Goal: Task Accomplishment & Management: Use online tool/utility

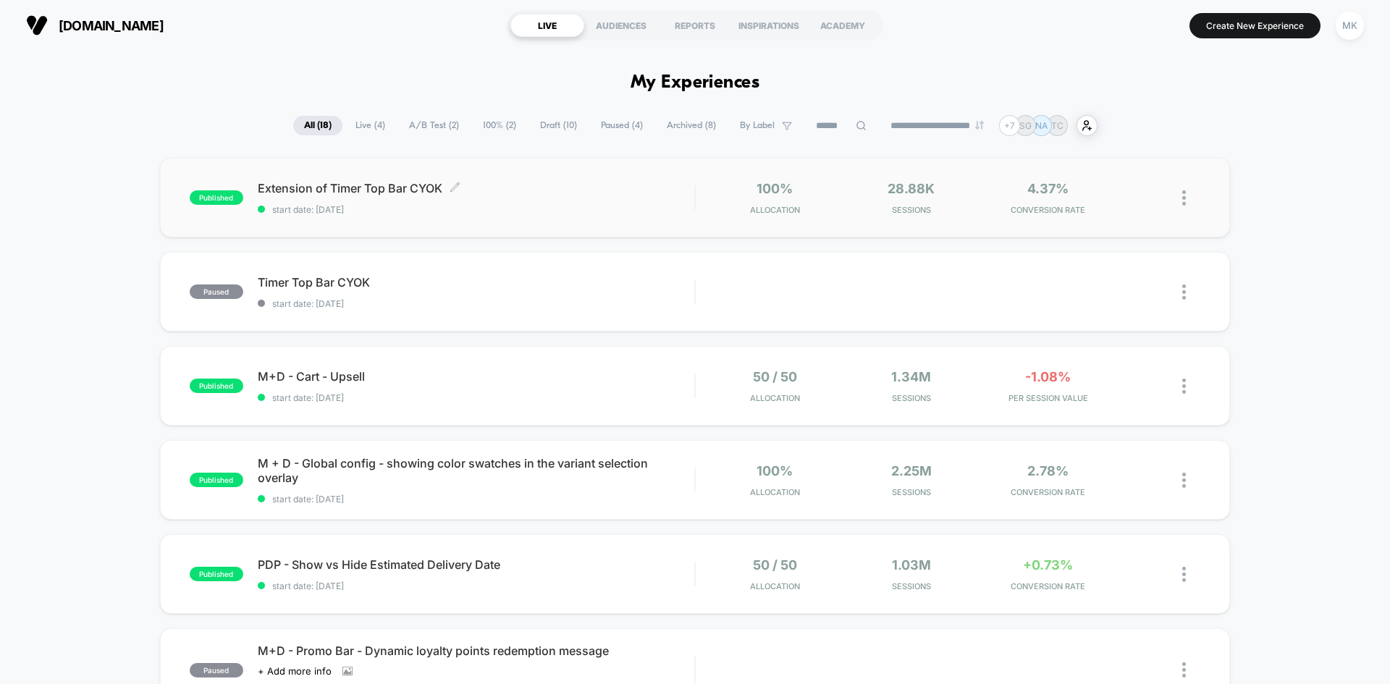
click at [610, 209] on span "start date: [DATE]" at bounding box center [476, 209] width 437 height 11
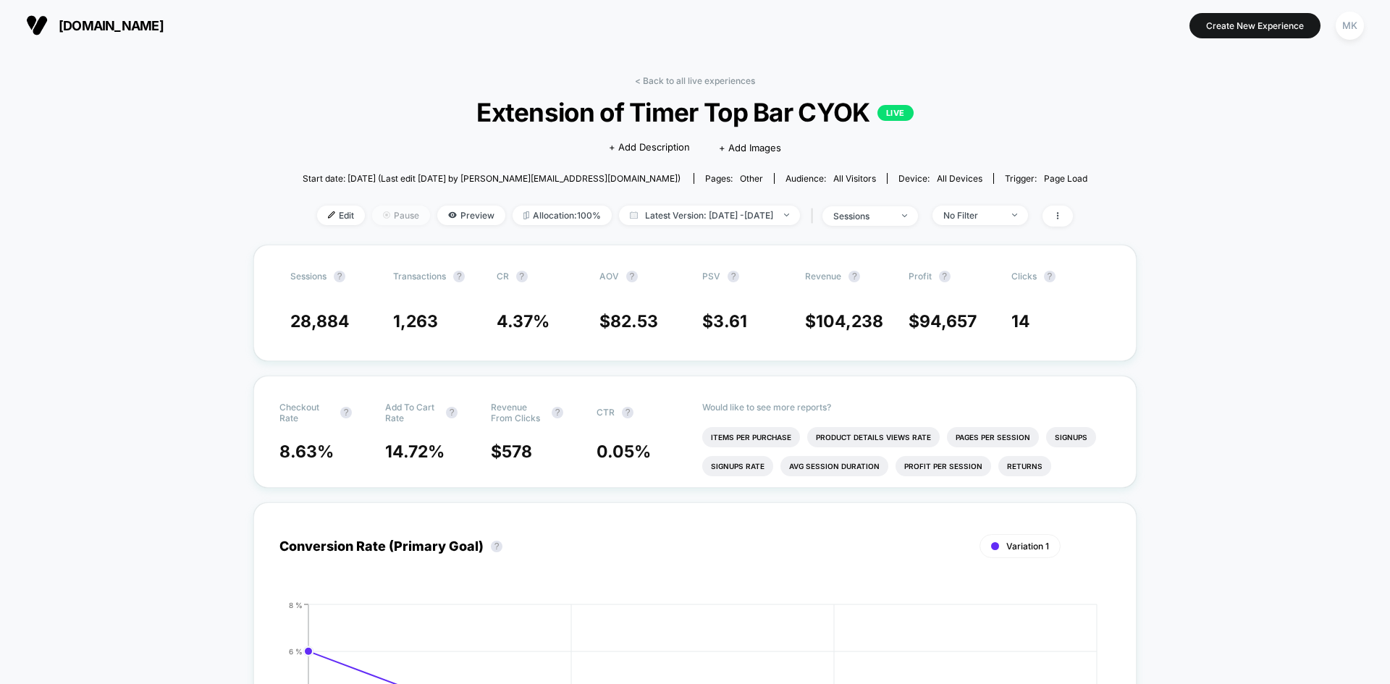
click at [379, 220] on span "Pause" at bounding box center [401, 216] width 58 height 20
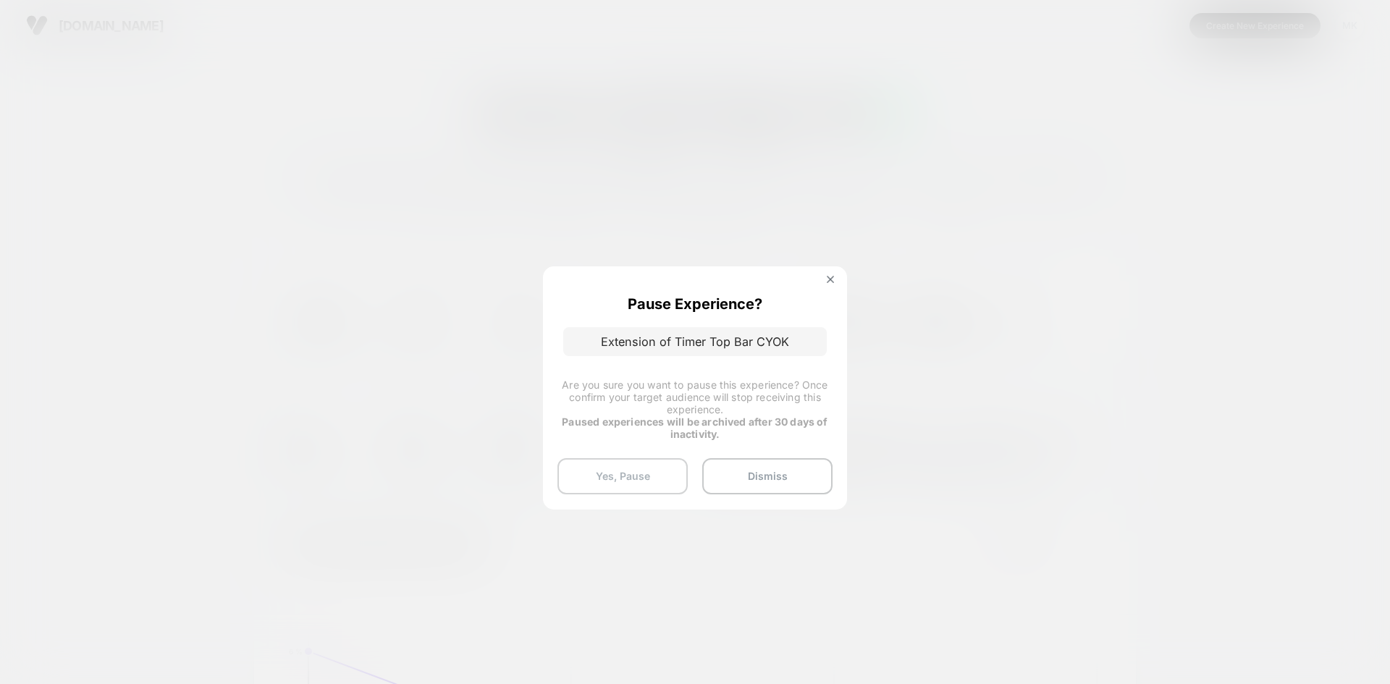
click at [630, 466] on button "Yes, Pause" at bounding box center [622, 476] width 130 height 36
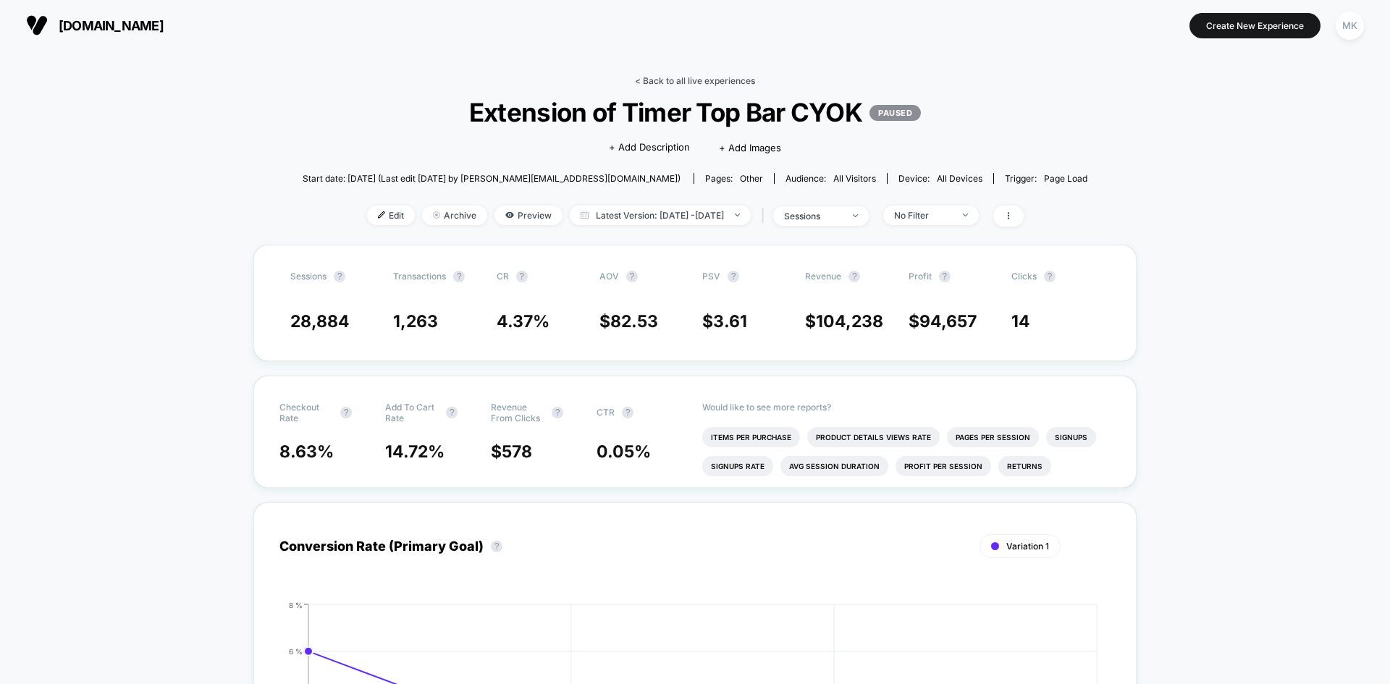
click at [639, 85] on link "< Back to all live experiences" at bounding box center [695, 80] width 120 height 11
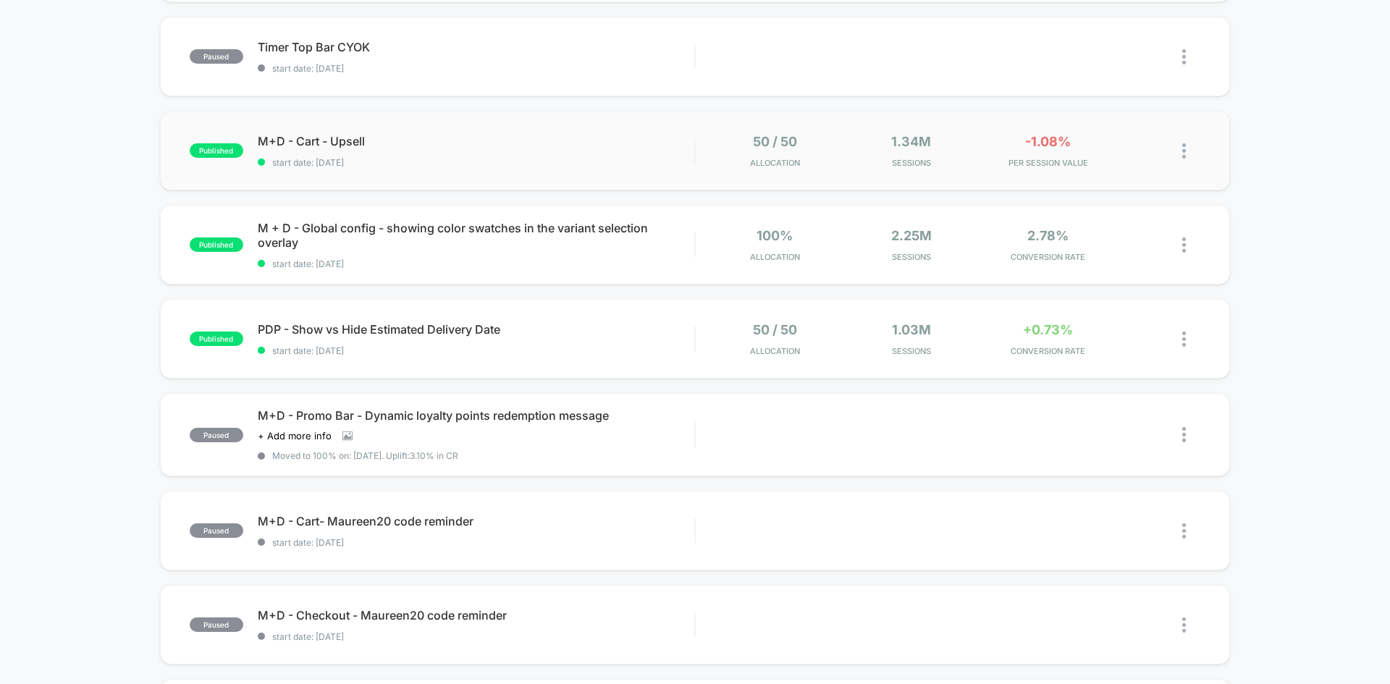
scroll to position [237, 0]
click at [606, 437] on div "M+D - Promo Bar - Dynamic loyalty points redemption message Click to view image…" at bounding box center [476, 433] width 437 height 53
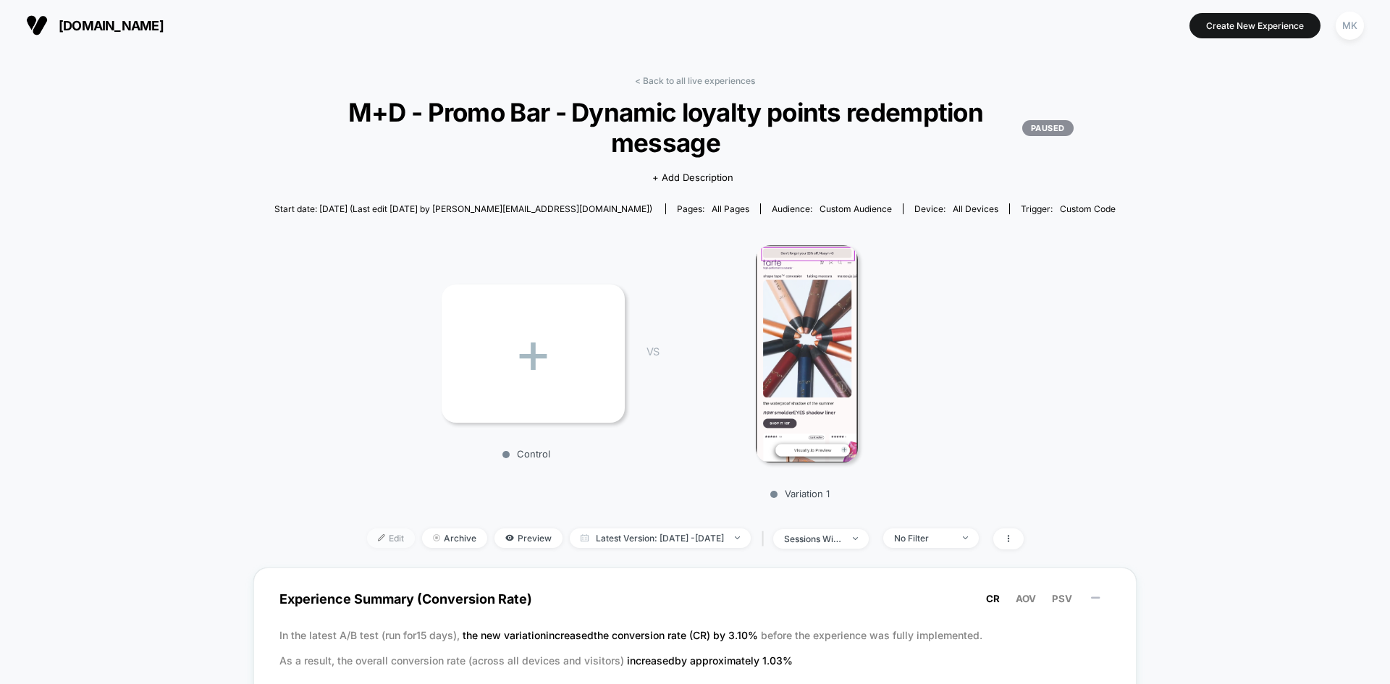
click at [378, 536] on img at bounding box center [381, 537] width 7 height 7
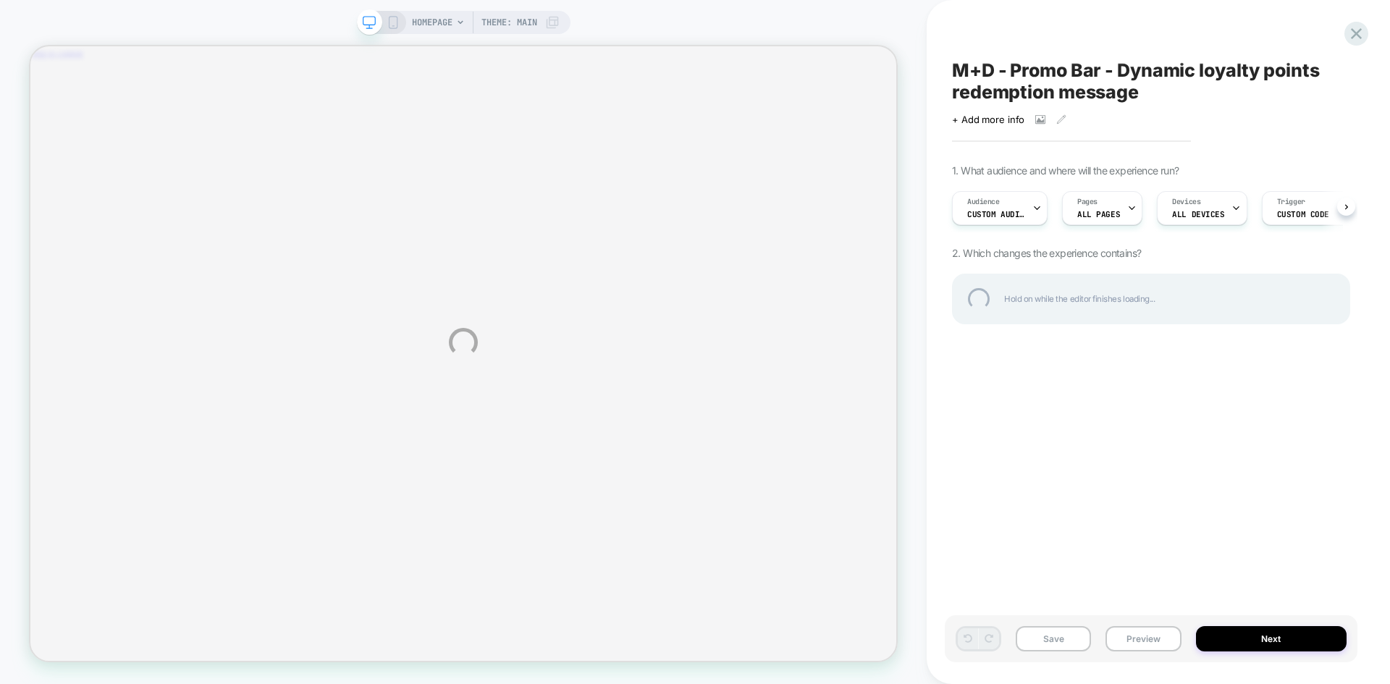
click at [1012, 219] on div "HOMEPAGE Theme: MAIN M+D - Promo Bar - Dynamic loyalty points redemption messag…" at bounding box center [695, 342] width 1390 height 684
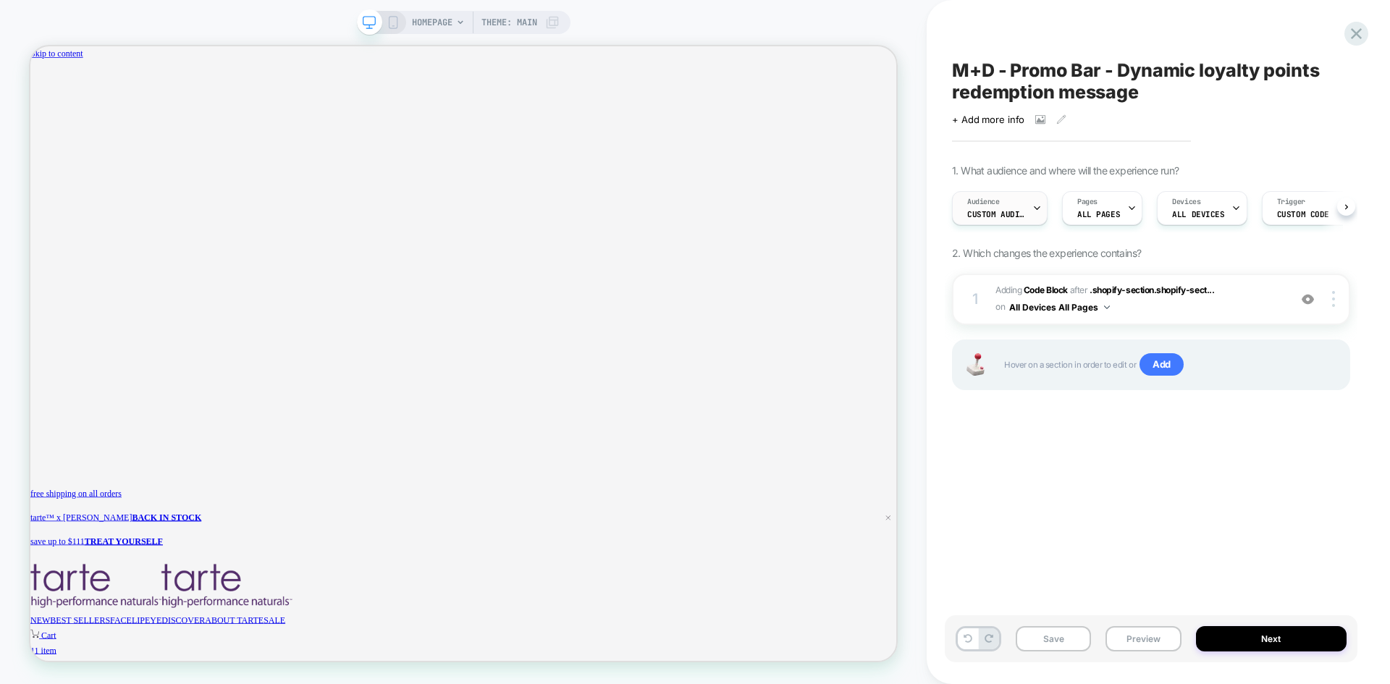
scroll to position [0, 1]
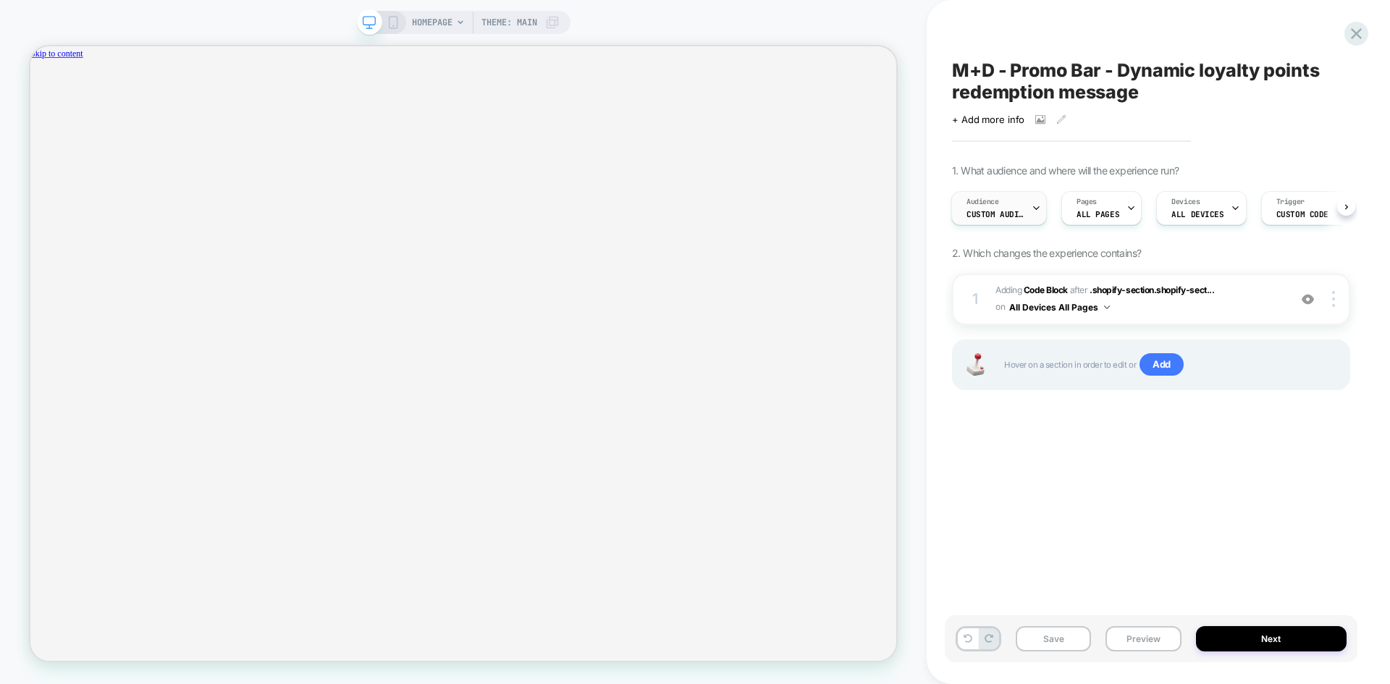
click at [1017, 219] on span "Custom Audience" at bounding box center [996, 214] width 58 height 10
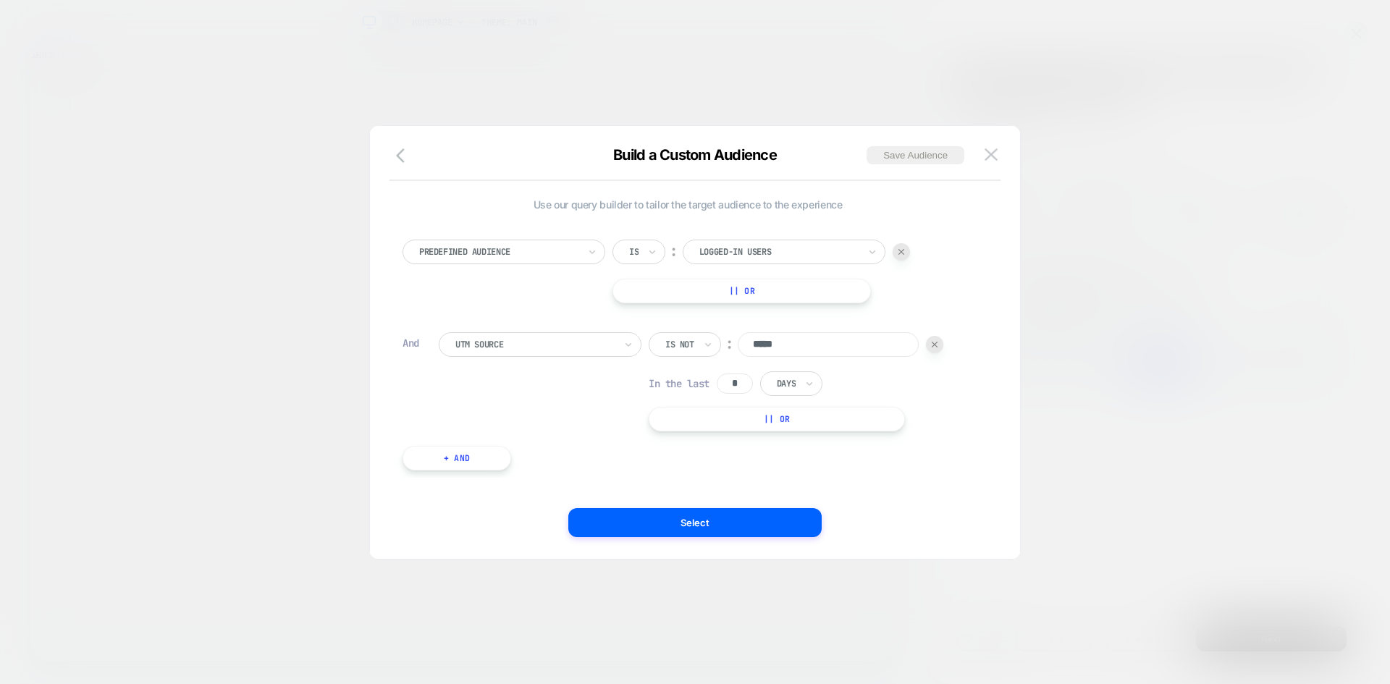
scroll to position [0, 0]
click at [474, 462] on button "+ And" at bounding box center [457, 458] width 109 height 25
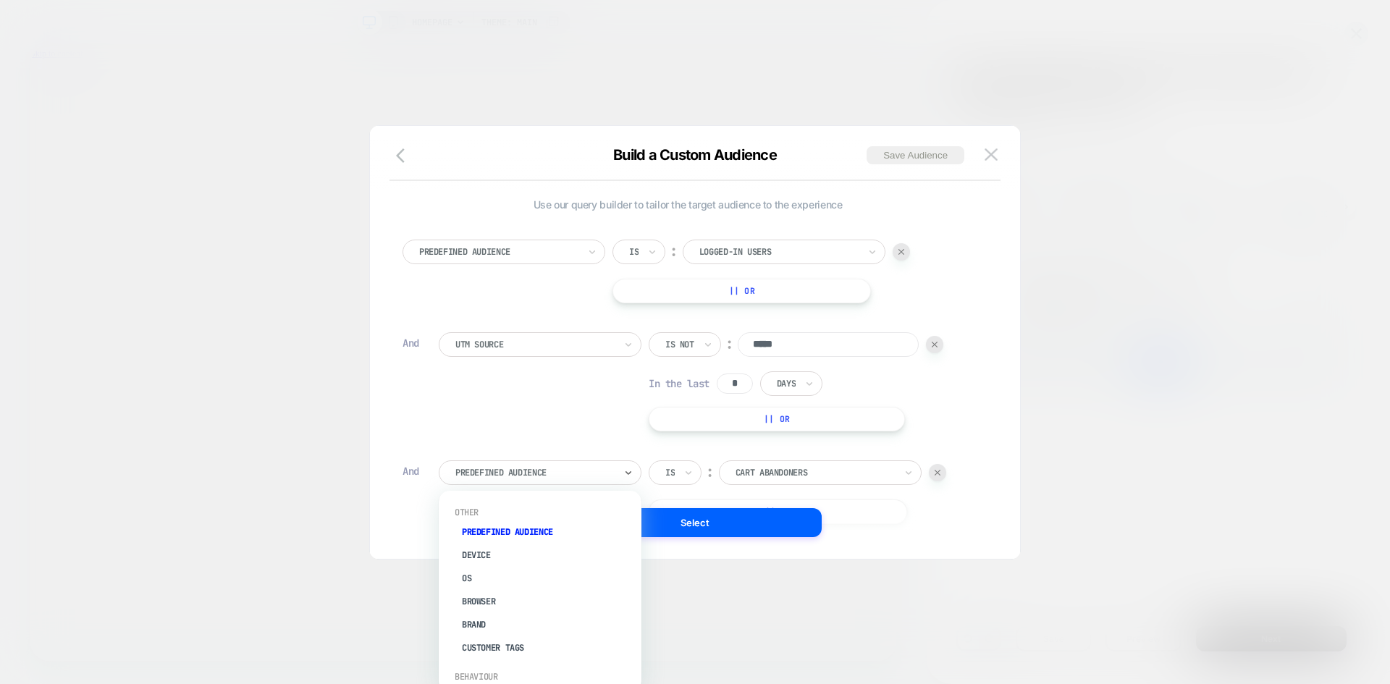
click at [510, 482] on div "Predefined Audience" at bounding box center [540, 472] width 203 height 25
click at [508, 563] on div "Country" at bounding box center [547, 562] width 188 height 23
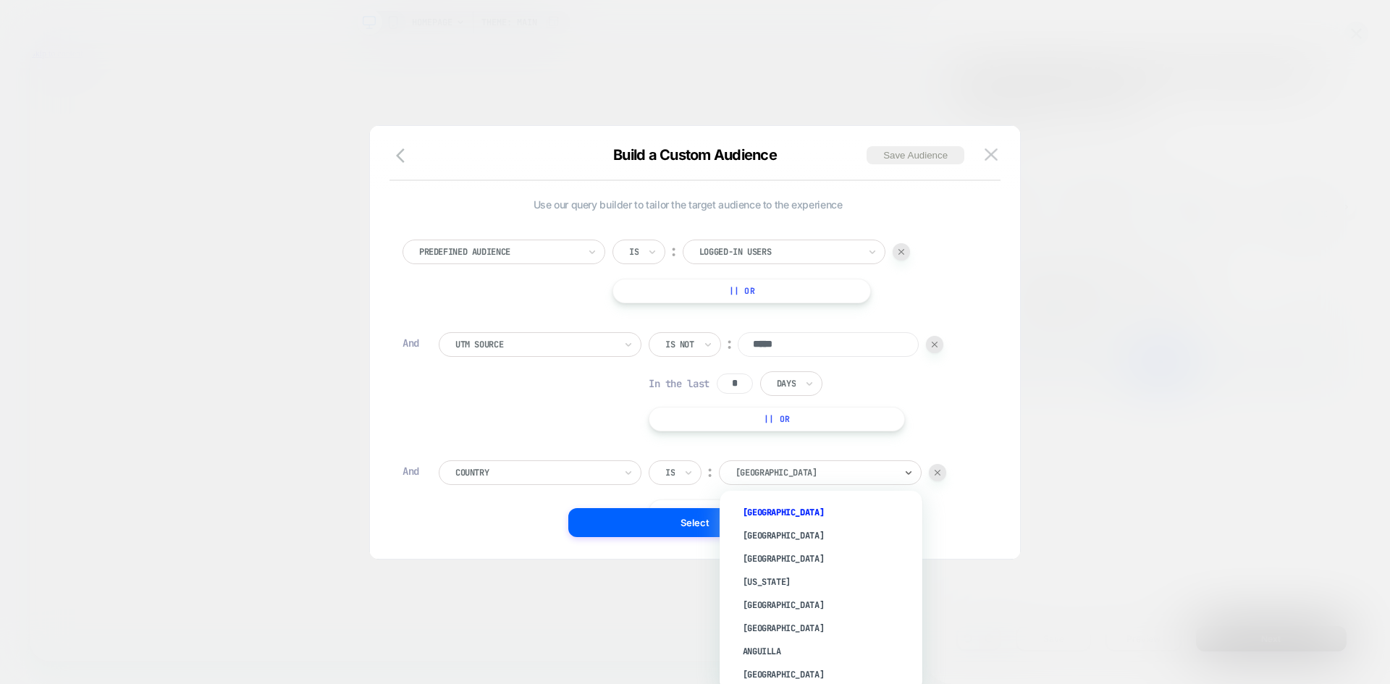
click at [785, 468] on div at bounding box center [815, 472] width 159 height 13
click at [752, 605] on div "[GEOGRAPHIC_DATA]" at bounding box center [828, 616] width 188 height 23
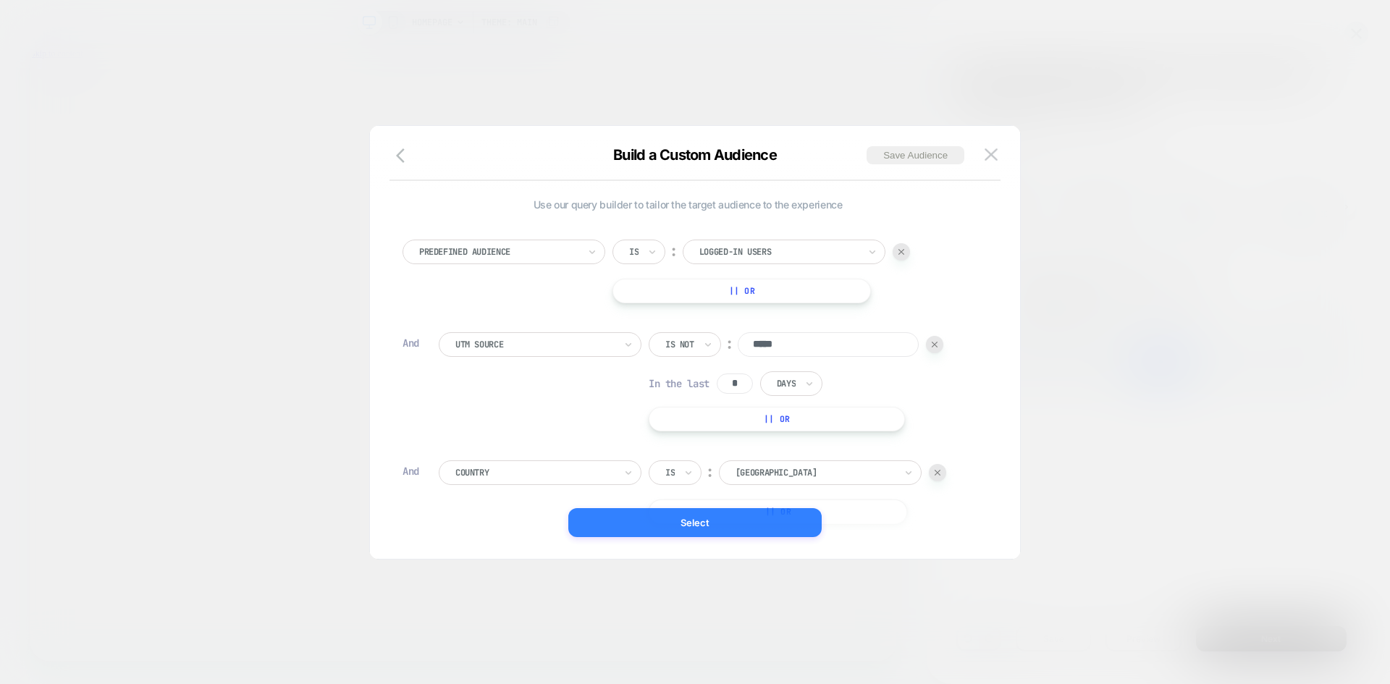
click at [702, 523] on button "Select" at bounding box center [694, 522] width 253 height 29
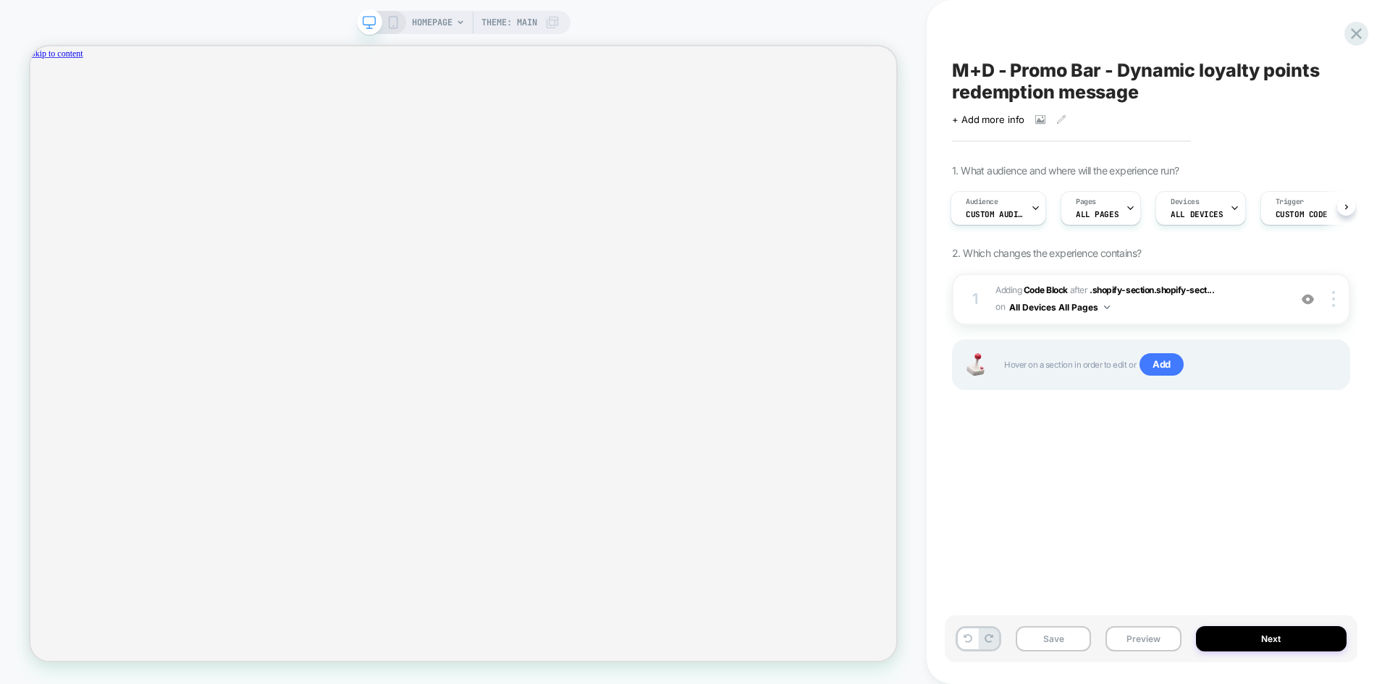
scroll to position [0, 1056]
click at [1313, 630] on button "Next" at bounding box center [1271, 638] width 151 height 25
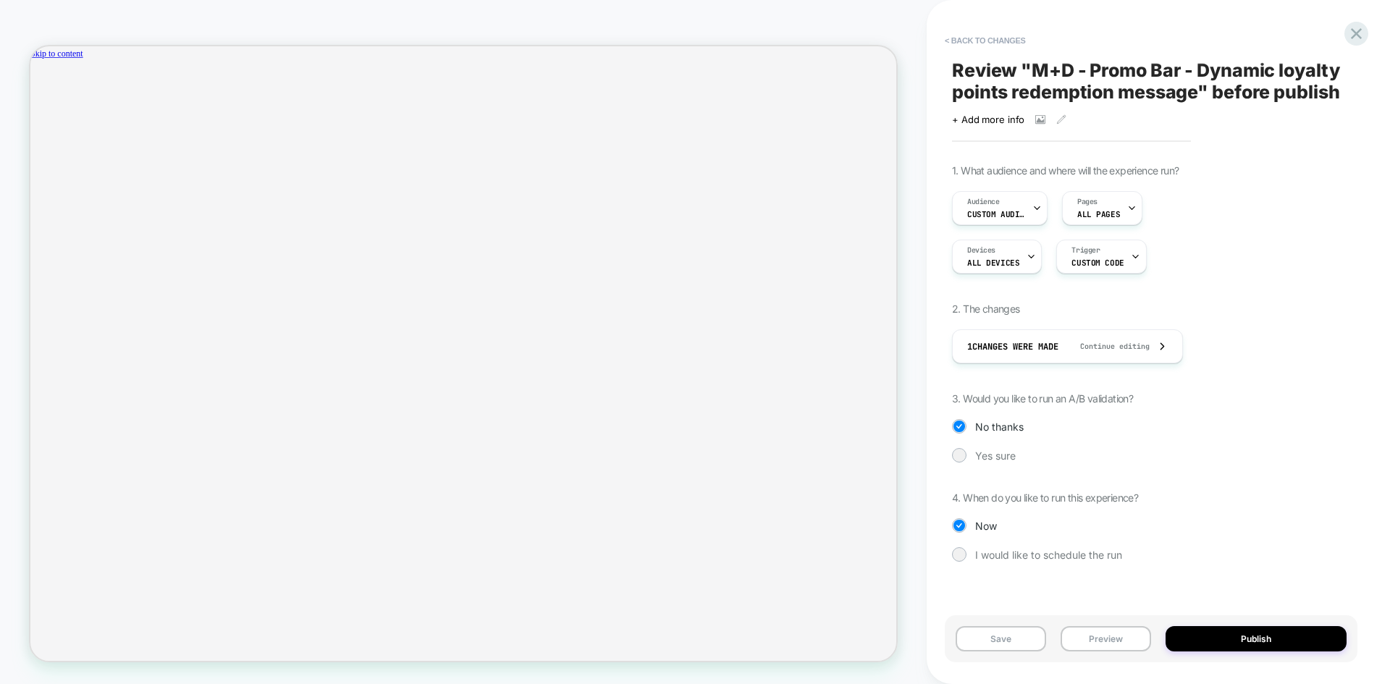
scroll to position [0, 2113]
click at [1313, 630] on button "Publish" at bounding box center [1256, 638] width 181 height 25
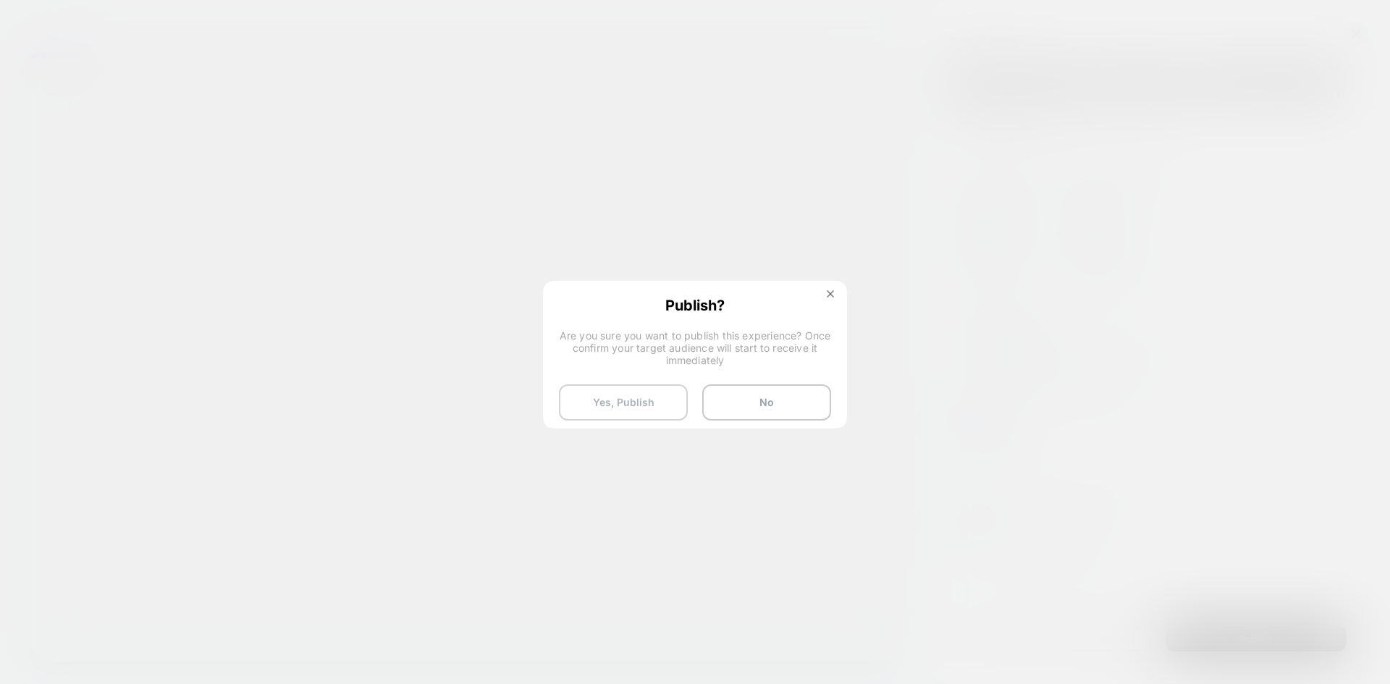
click at [626, 406] on button "Yes, Publish" at bounding box center [623, 402] width 129 height 36
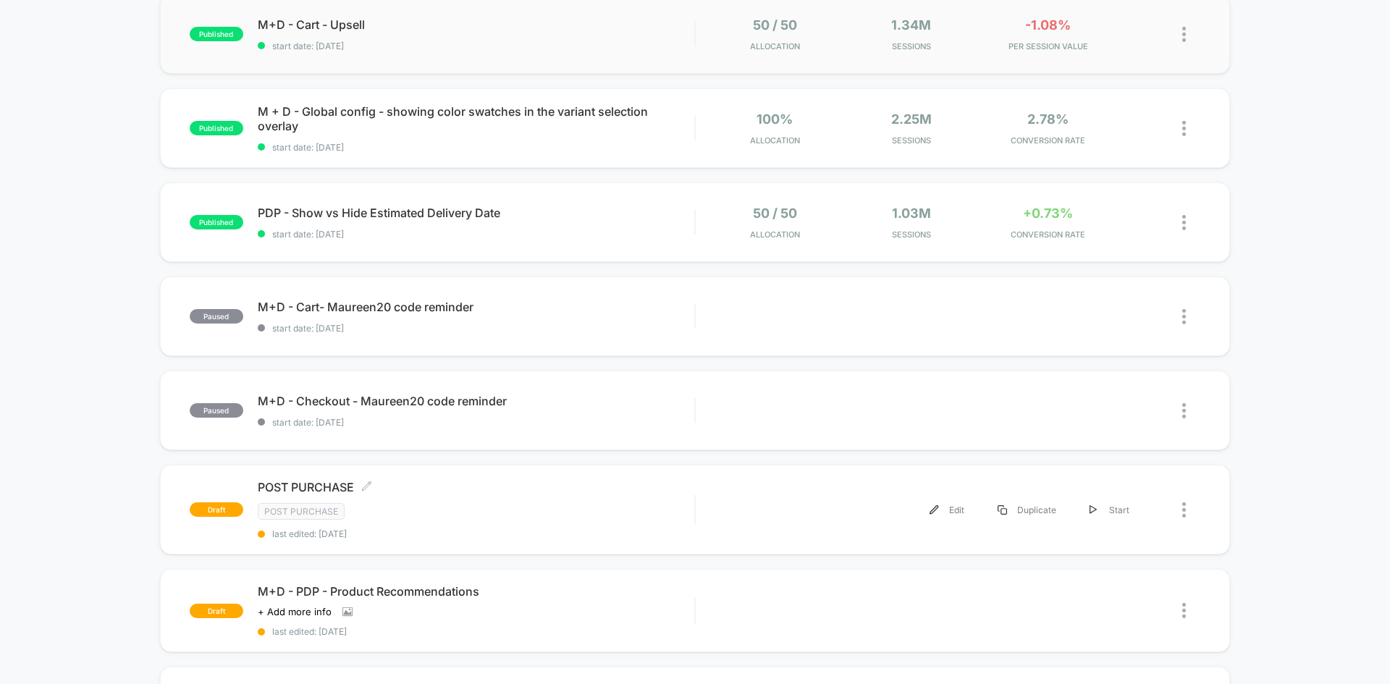
scroll to position [537, 0]
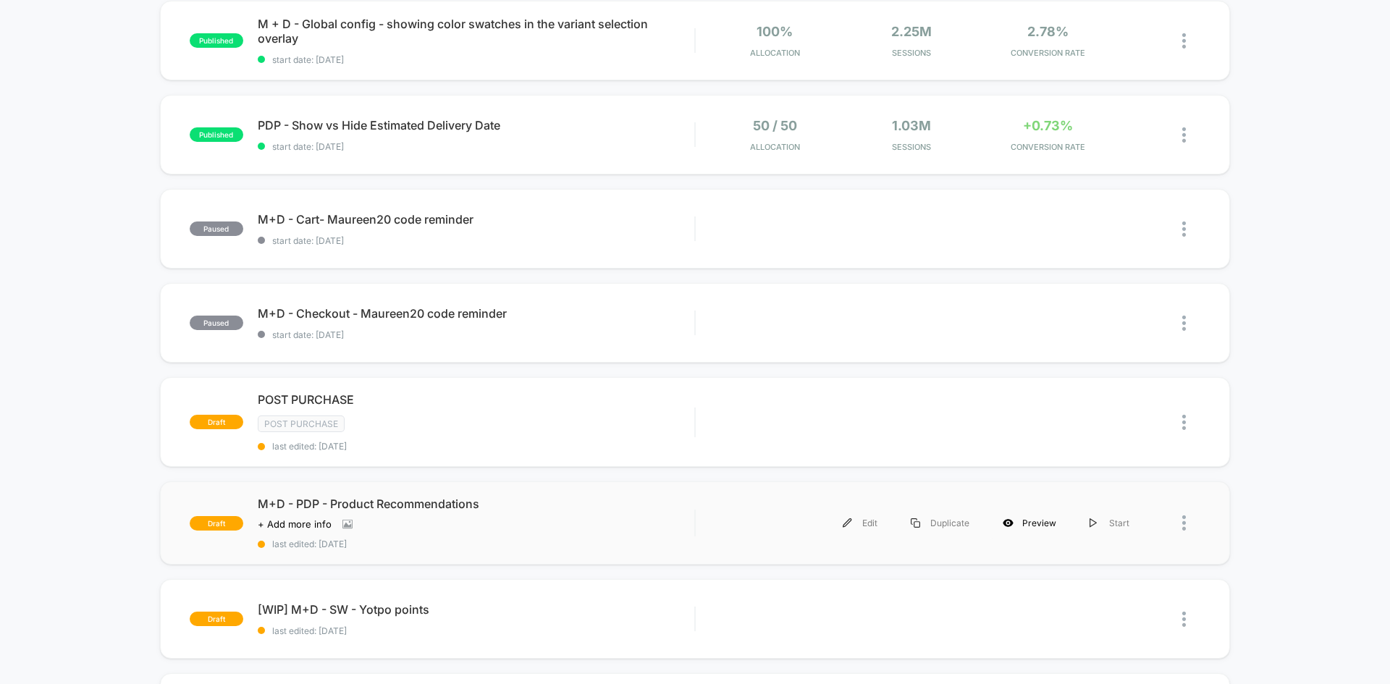
click at [1036, 518] on div "Preview" at bounding box center [1029, 523] width 87 height 33
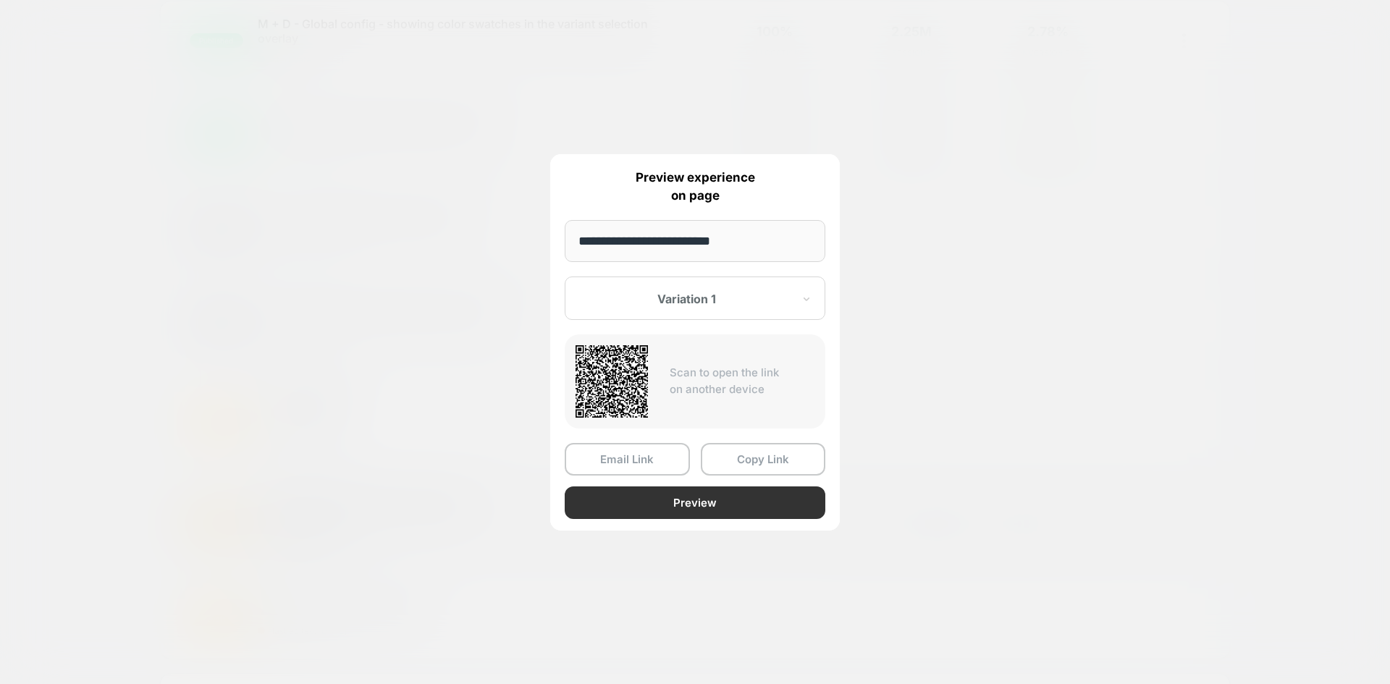
click at [709, 511] on button "Preview" at bounding box center [695, 503] width 261 height 33
